Goal: Task Accomplishment & Management: Use online tool/utility

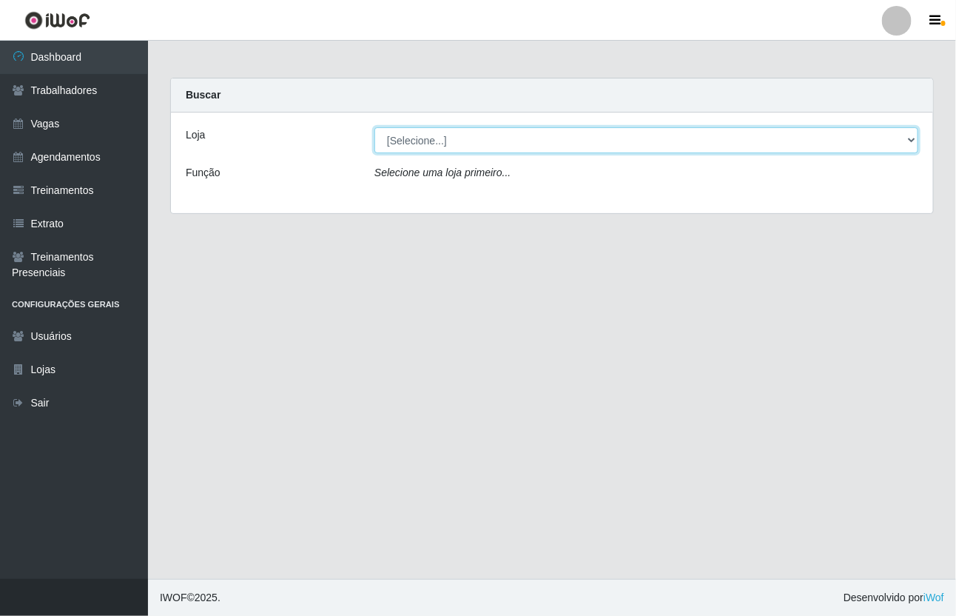
click at [423, 133] on select "[Selecione...] [GEOGRAPHIC_DATA]" at bounding box center [647, 140] width 544 height 26
select select "65"
click at [375, 127] on select "[Selecione...] [GEOGRAPHIC_DATA]" at bounding box center [647, 140] width 544 height 26
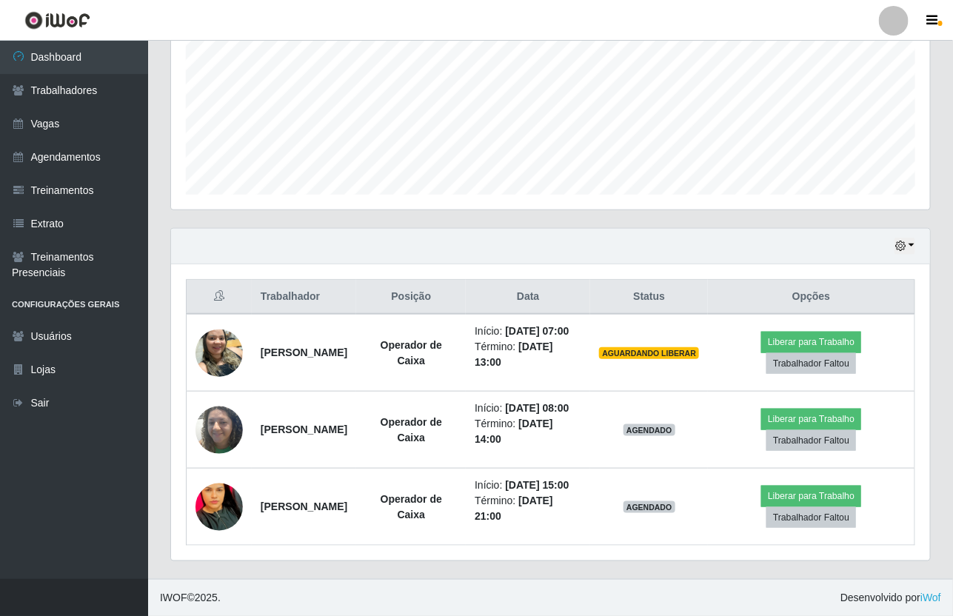
scroll to position [383, 0]
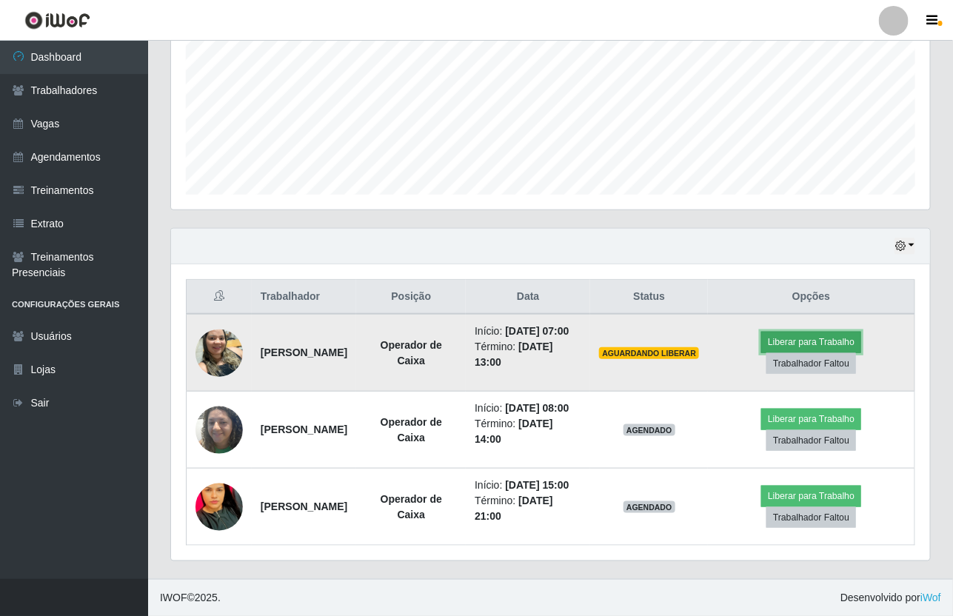
click at [781, 332] on button "Liberar para Trabalho" at bounding box center [811, 342] width 100 height 21
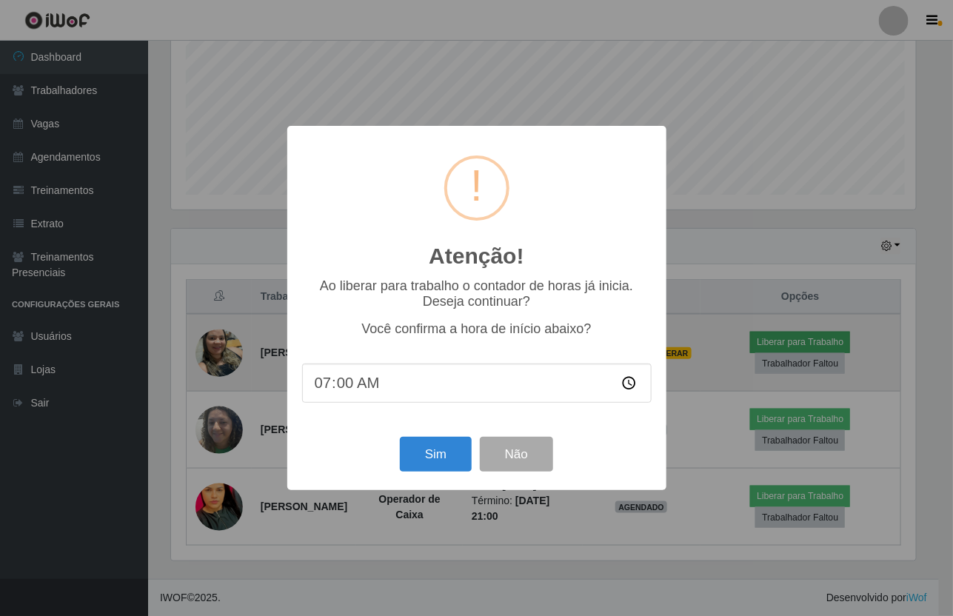
scroll to position [308, 748]
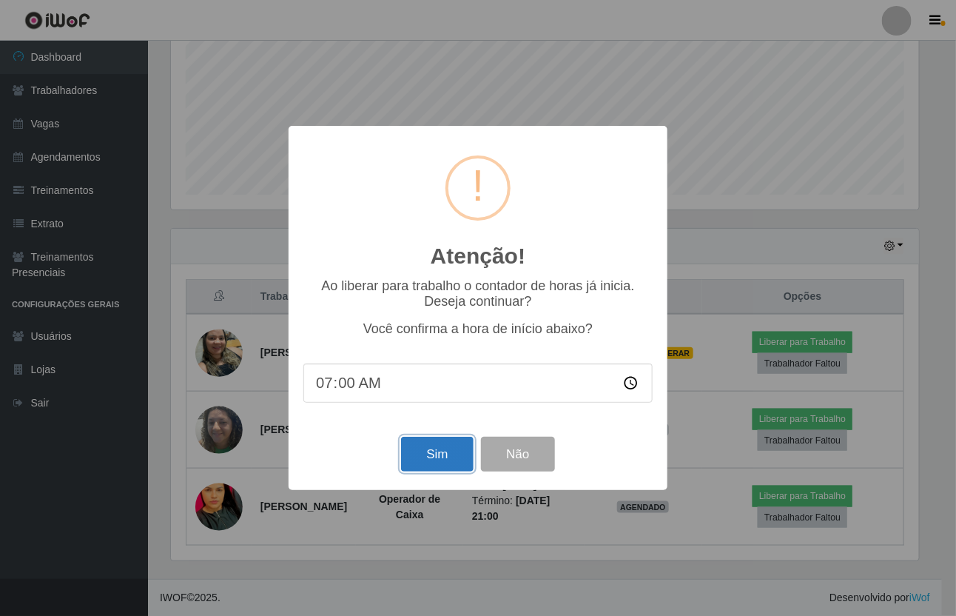
click at [448, 467] on button "Sim" at bounding box center [437, 454] width 72 height 35
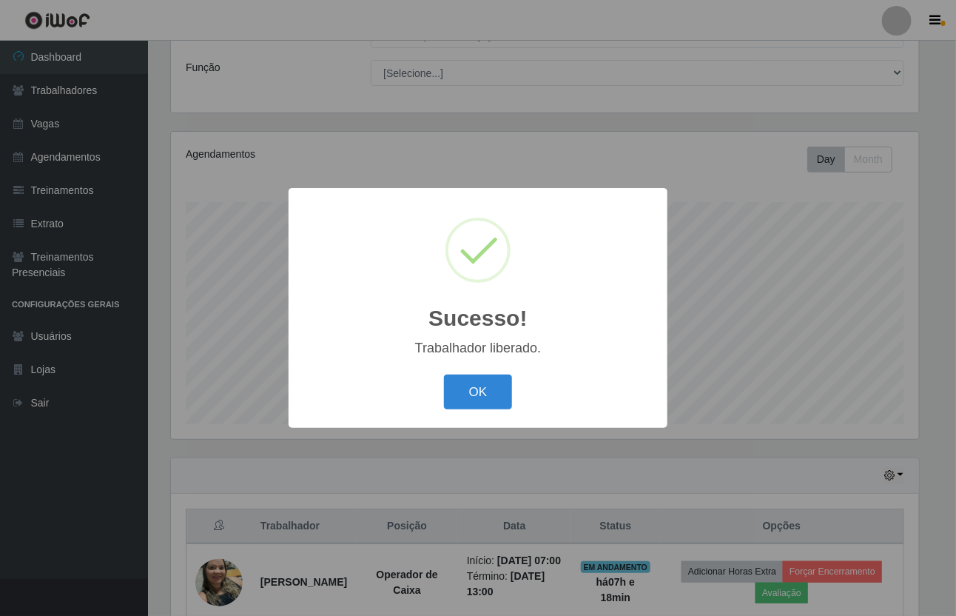
click at [486, 372] on div "OK Cancel" at bounding box center [477, 392] width 349 height 42
click at [486, 378] on button "OK" at bounding box center [478, 392] width 69 height 35
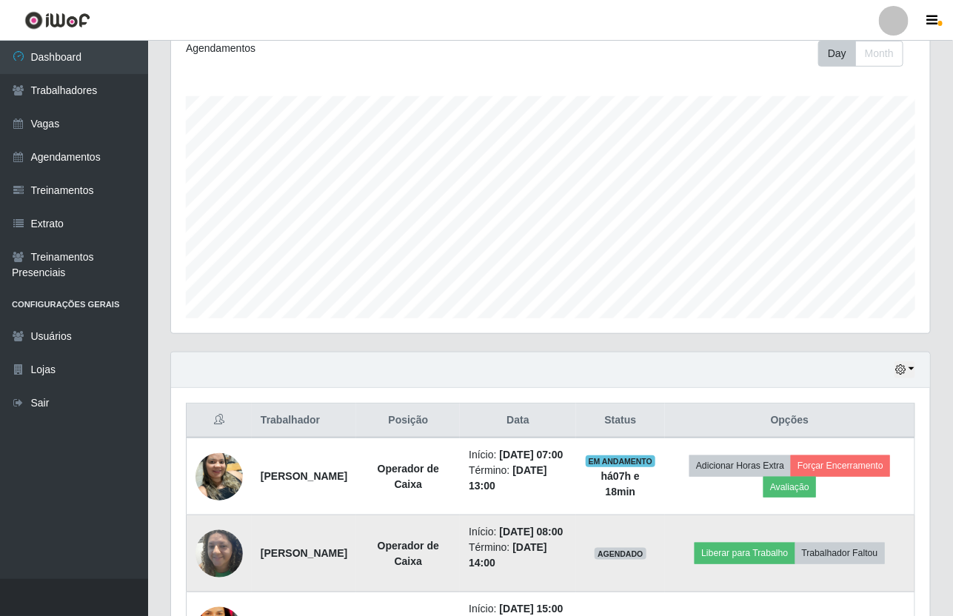
scroll to position [290, 0]
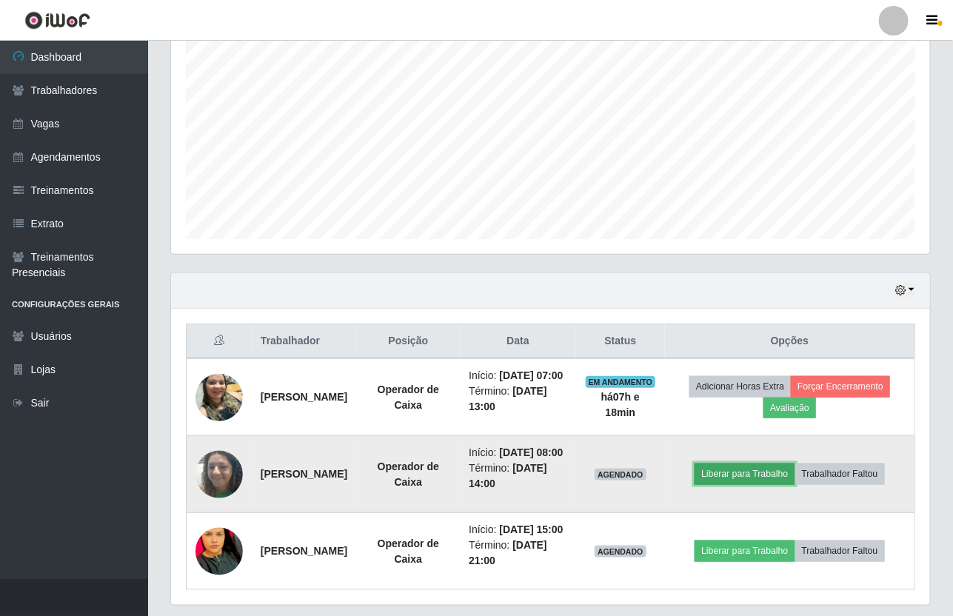
click at [751, 484] on button "Liberar para Trabalho" at bounding box center [744, 473] width 100 height 21
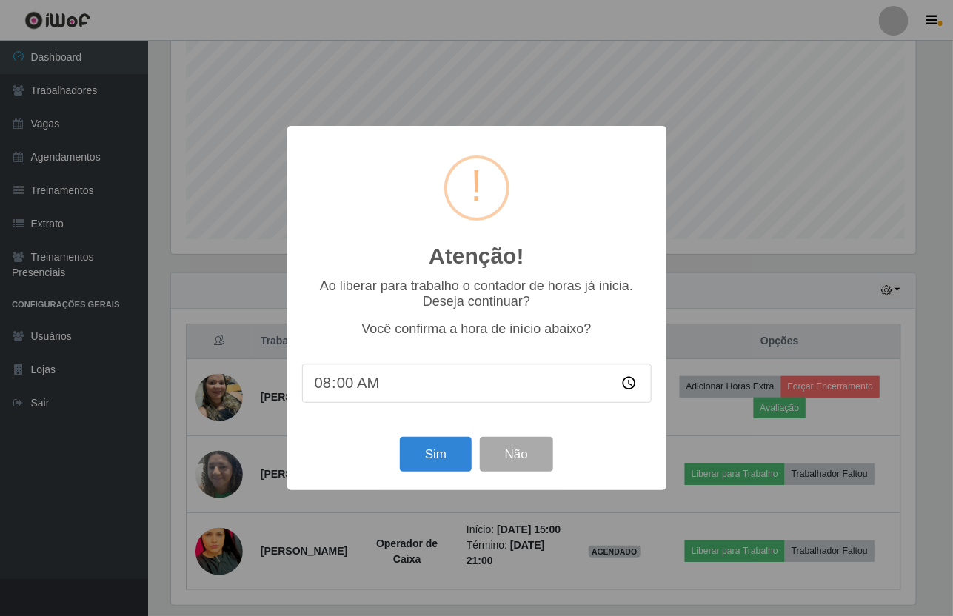
scroll to position [308, 748]
click at [428, 460] on button "Sim" at bounding box center [437, 454] width 72 height 35
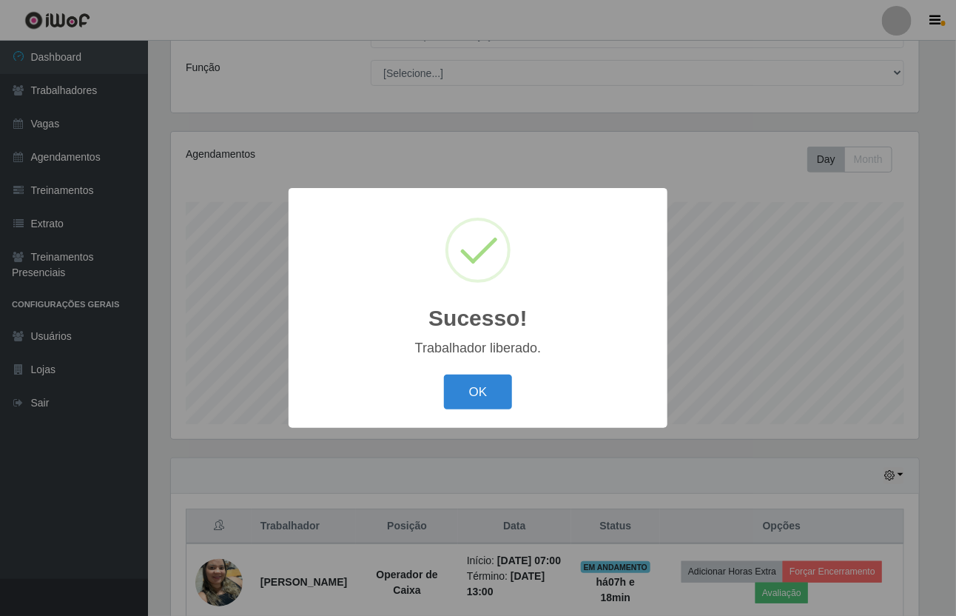
click at [444, 375] on button "OK" at bounding box center [478, 392] width 69 height 35
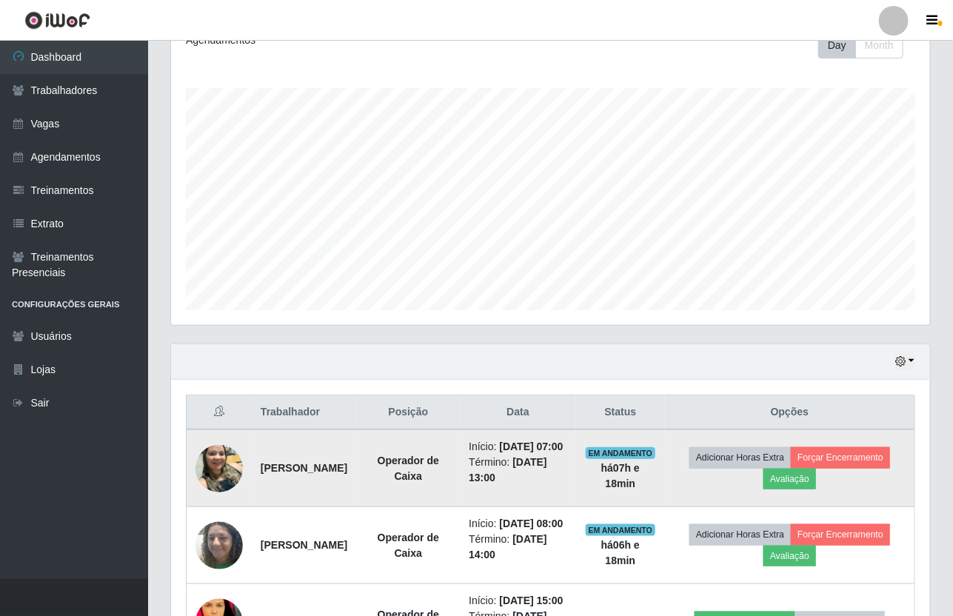
scroll to position [383, 0]
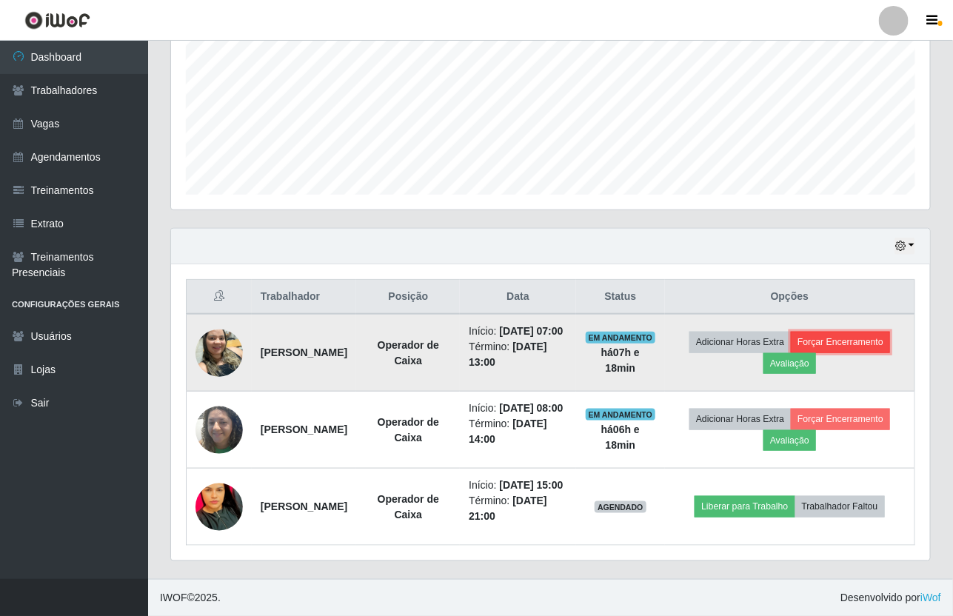
click at [845, 332] on button "Forçar Encerramento" at bounding box center [839, 342] width 99 height 21
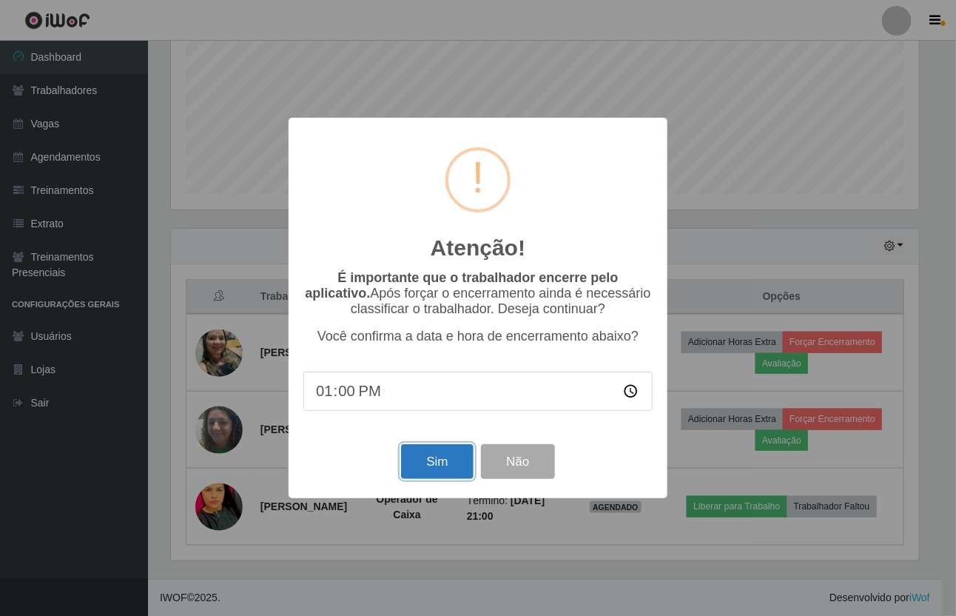
click at [452, 474] on button "Sim" at bounding box center [437, 461] width 72 height 35
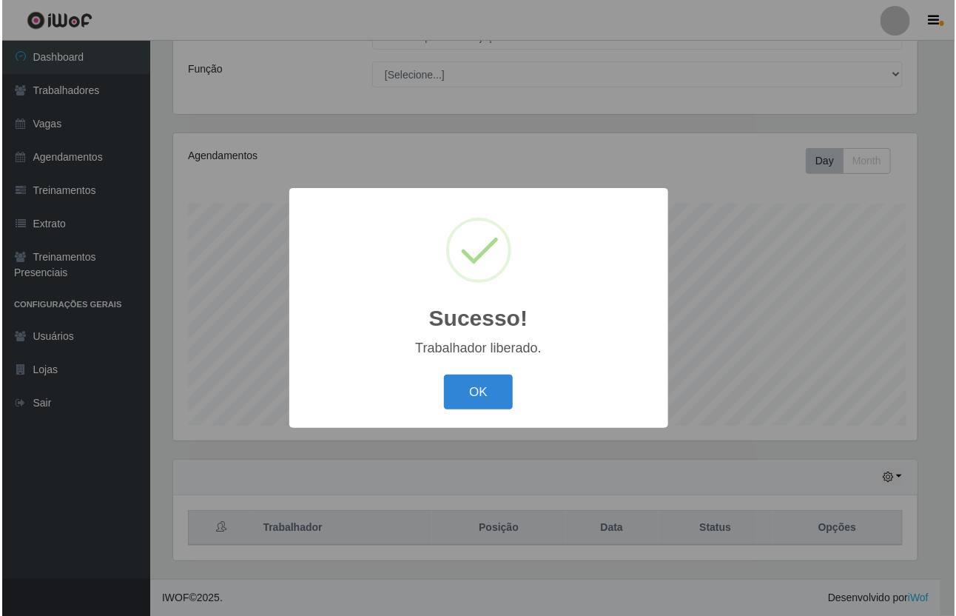
scroll to position [0, 0]
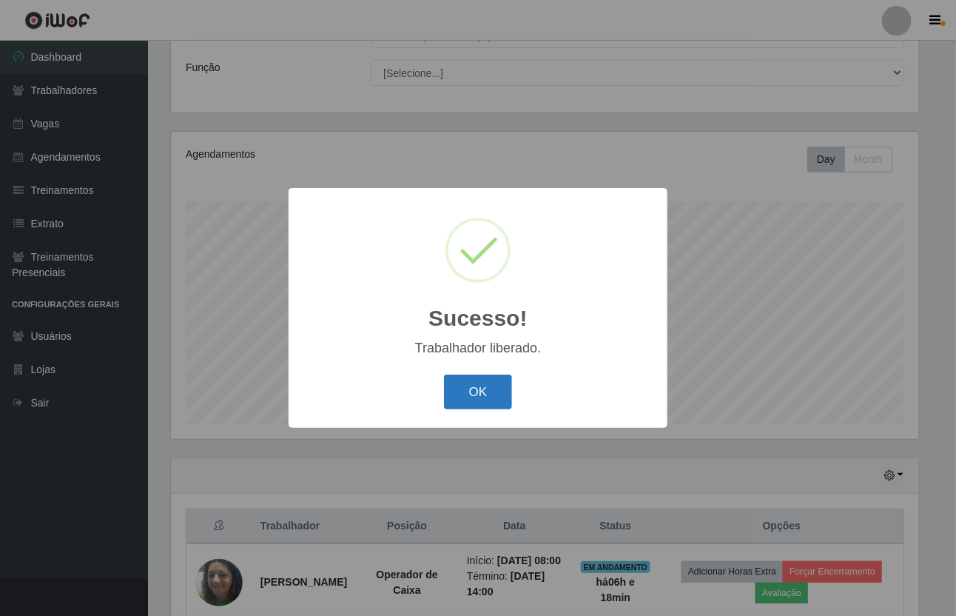
click at [491, 400] on button "OK" at bounding box center [478, 392] width 69 height 35
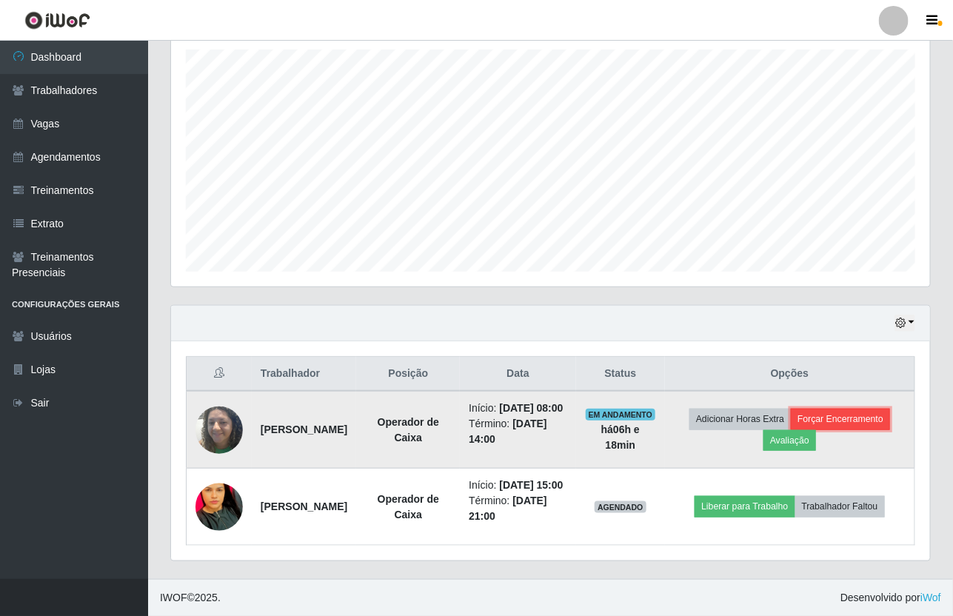
click at [884, 409] on button "Forçar Encerramento" at bounding box center [839, 419] width 99 height 21
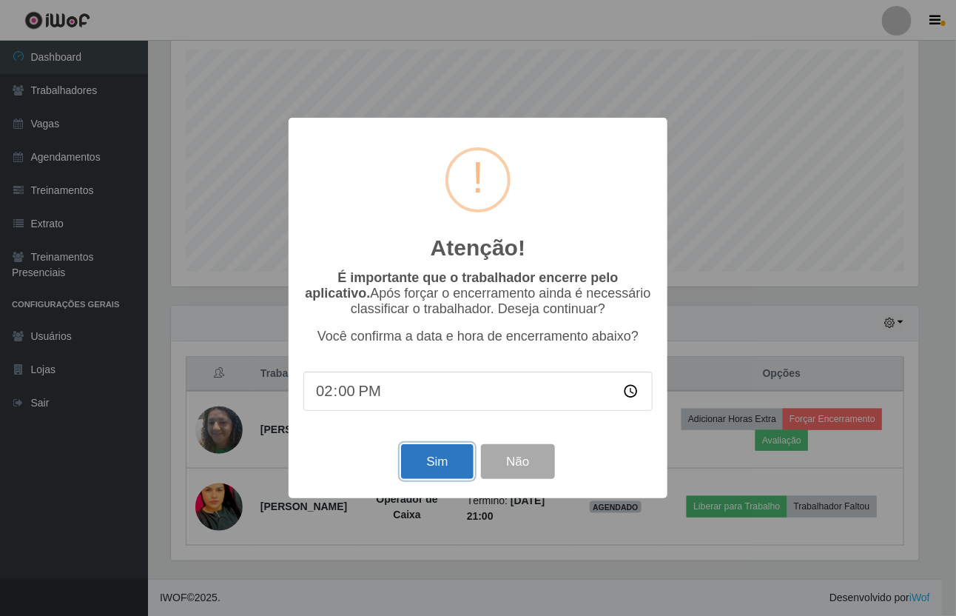
click at [419, 450] on button "Sim" at bounding box center [437, 461] width 72 height 35
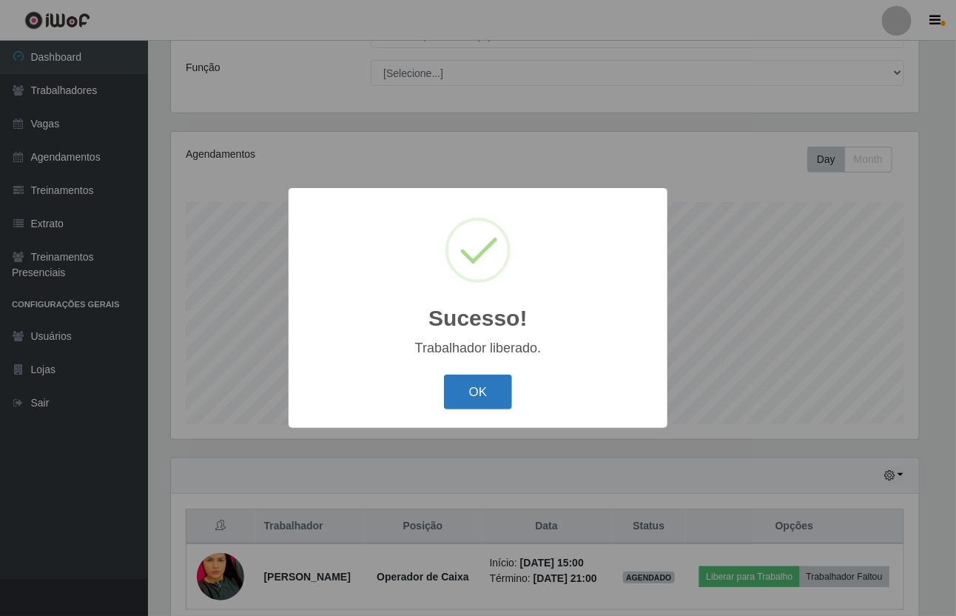
click at [467, 401] on button "OK" at bounding box center [478, 392] width 69 height 35
